Goal: Task Accomplishment & Management: Manage account settings

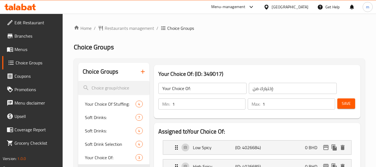
scroll to position [28, 0]
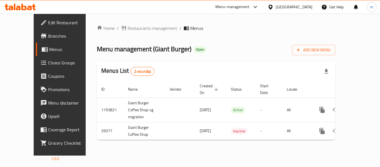
click at [48, 63] on span "Choice Groups" at bounding box center [70, 62] width 45 height 7
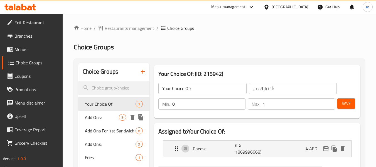
drag, startPoint x: 105, startPoint y: 115, endPoint x: 188, endPoint y: 106, distance: 83.4
click at [105, 115] on span "Add Ons:" at bounding box center [102, 117] width 34 height 7
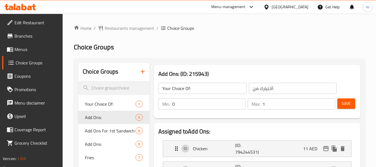
type input "Add Ons:"
type input "اضافات:"
type input "8"
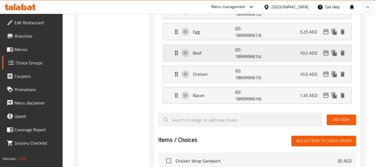
scroll to position [223, 0]
click at [35, 2] on div at bounding box center [20, 6] width 40 height 11
click at [26, 8] on icon at bounding box center [23, 7] width 5 height 7
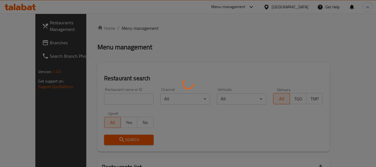
scroll to position [55, 0]
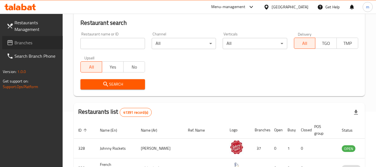
click at [26, 46] on span "Branches" at bounding box center [36, 42] width 44 height 7
